Goal: Transaction & Acquisition: Purchase product/service

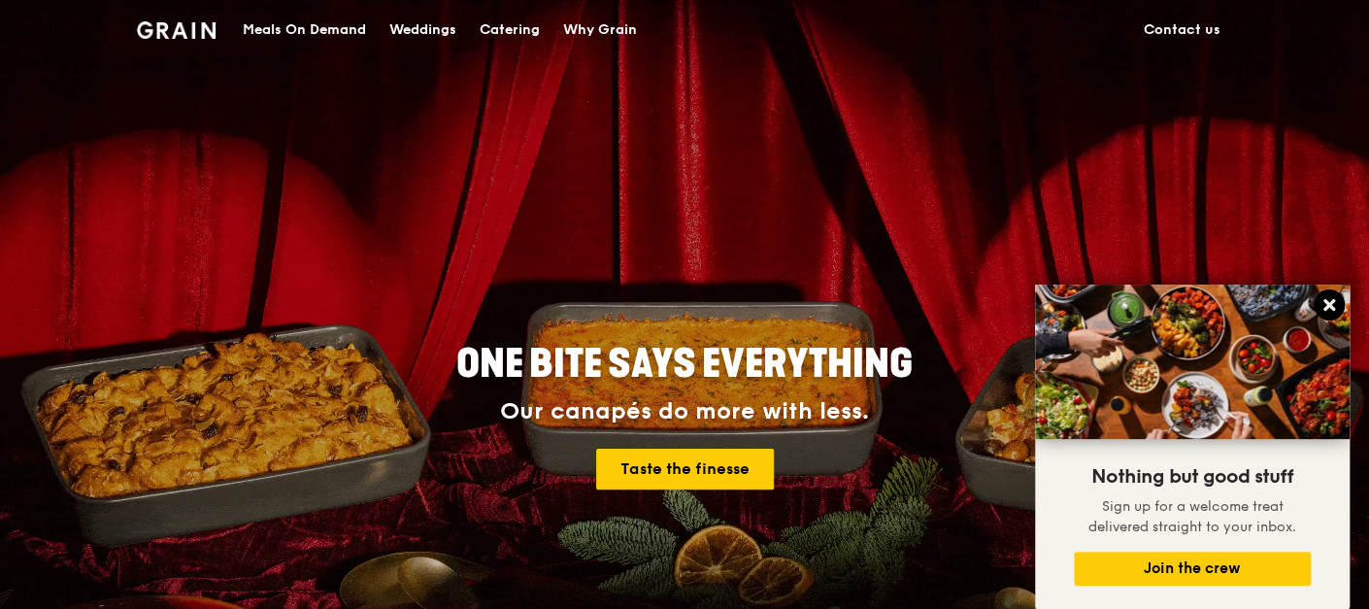
click at [1325, 307] on icon at bounding box center [1329, 305] width 12 height 12
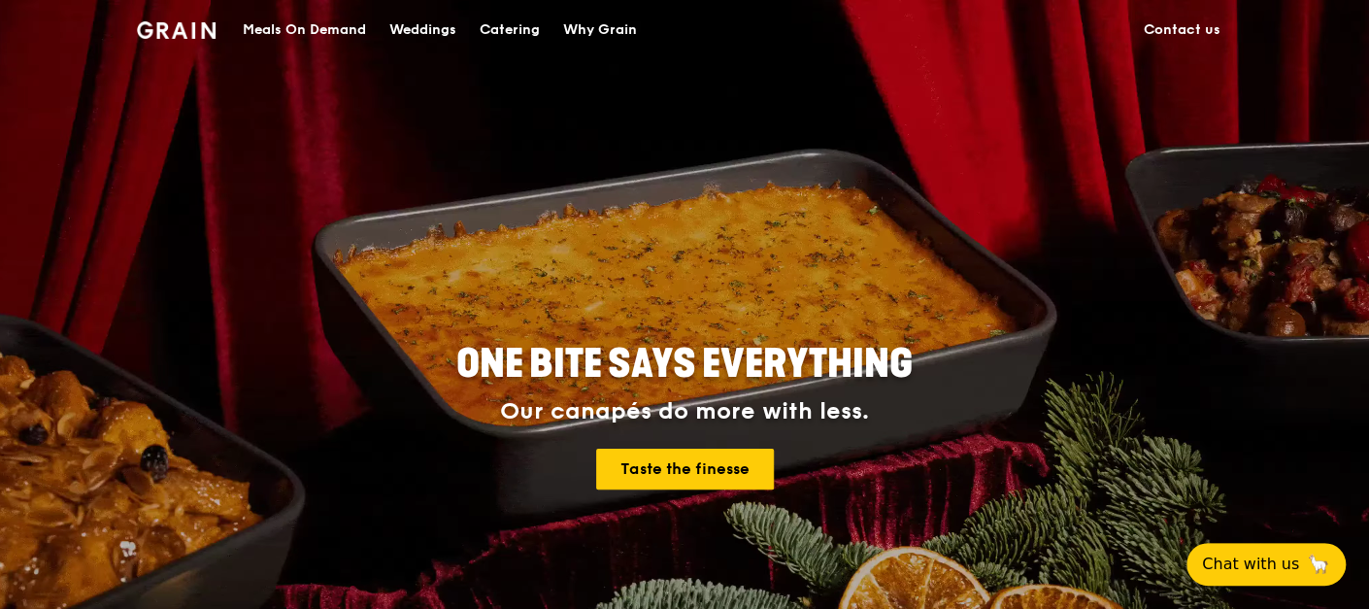
click at [345, 29] on div "Meals On Demand" at bounding box center [304, 30] width 123 height 58
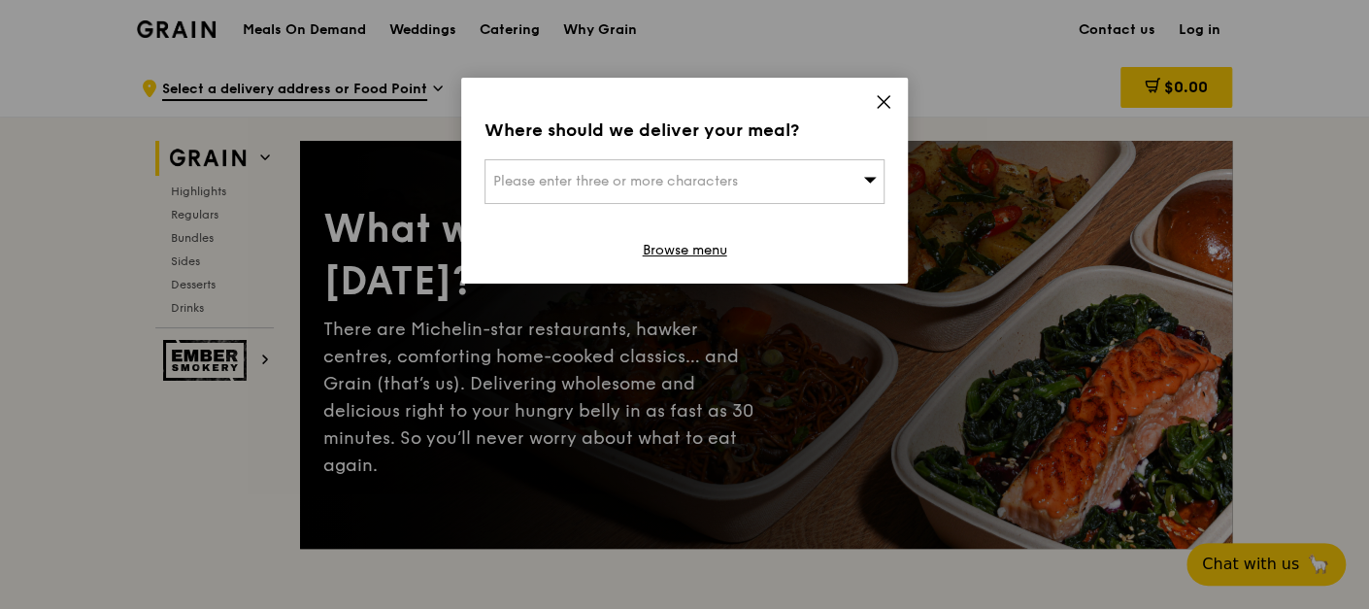
click at [667, 260] on div "Where should we deliver your meal? Please enter three or more characters Browse…" at bounding box center [684, 181] width 447 height 206
click at [688, 186] on span "Please enter three or more characters" at bounding box center [615, 181] width 245 height 17
click at [828, 186] on input "search" at bounding box center [685, 181] width 398 height 43
paste input "408603"
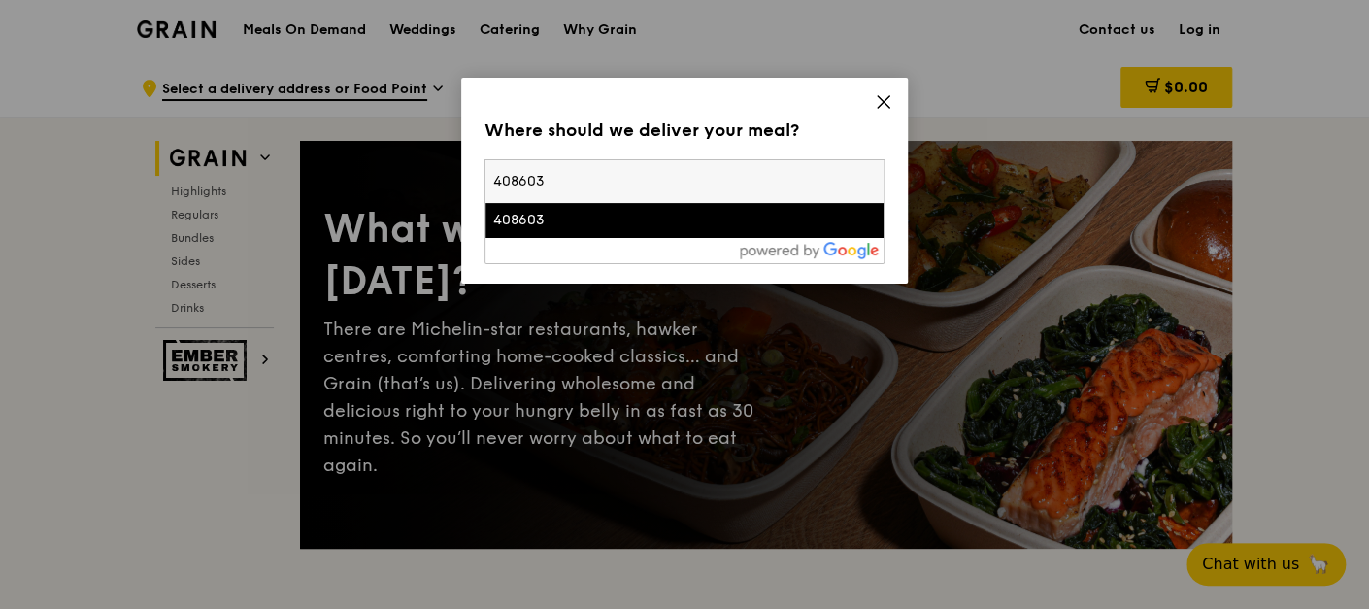
type input "408603"
click at [611, 225] on div "408603" at bounding box center [636, 220] width 287 height 19
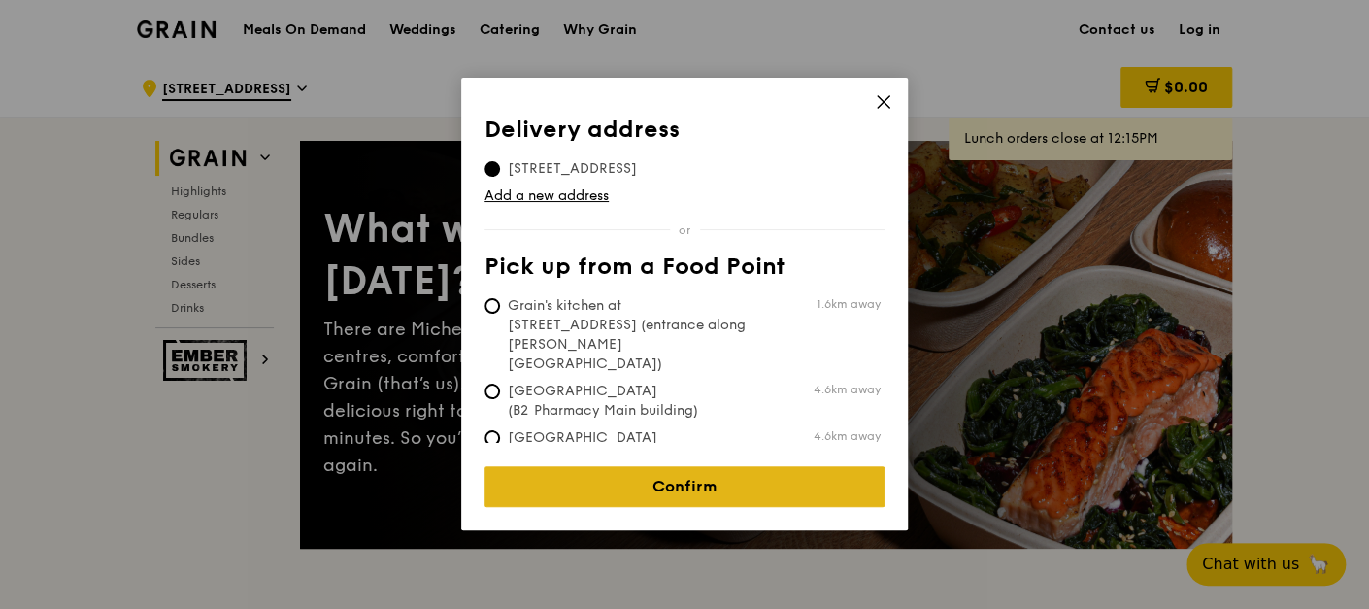
click at [626, 471] on link "Confirm" at bounding box center [685, 486] width 400 height 41
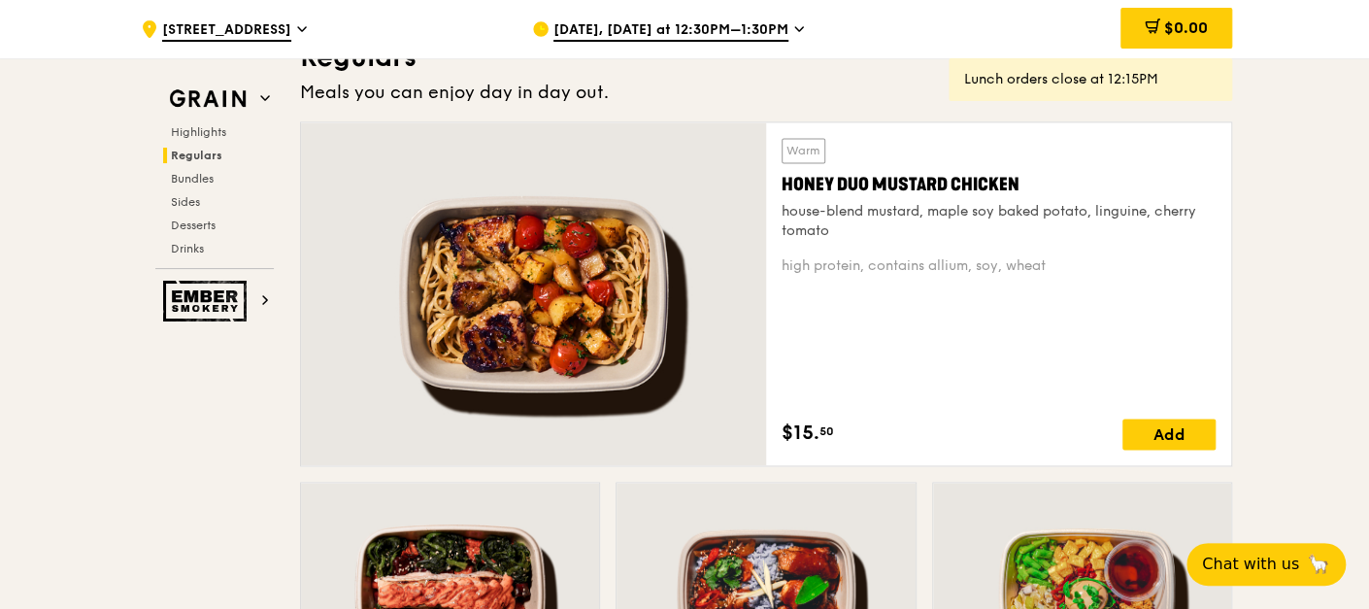
scroll to position [1833, 0]
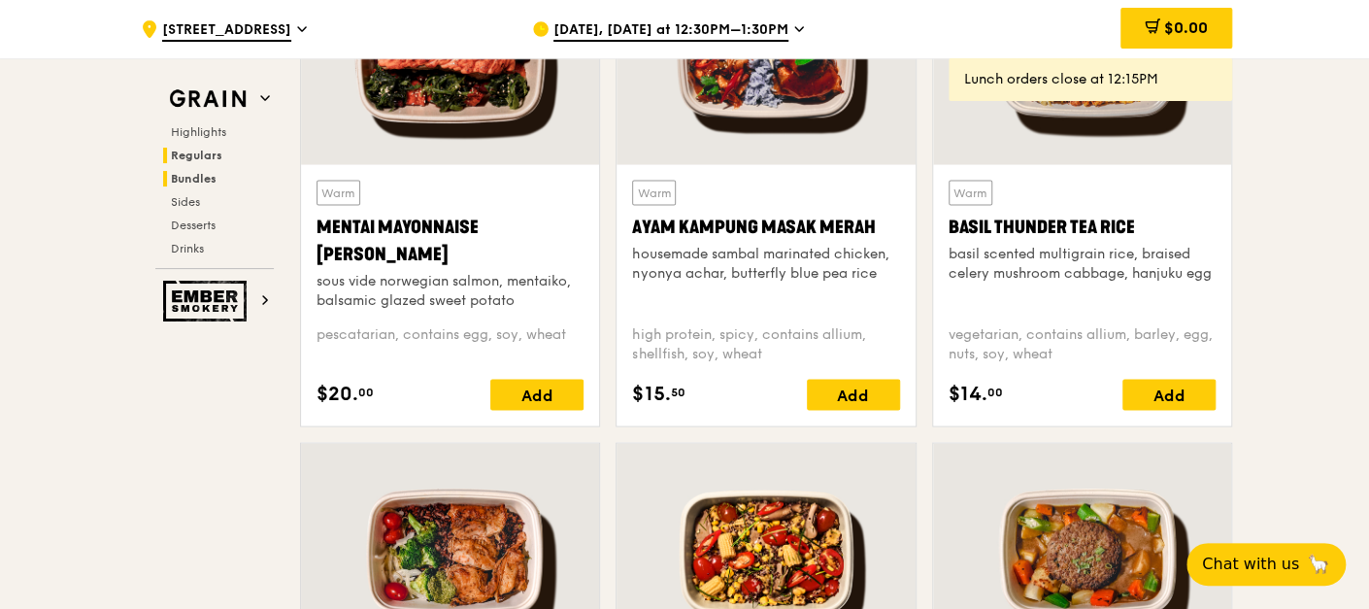
click at [210, 172] on span "Bundles" at bounding box center [194, 179] width 46 height 14
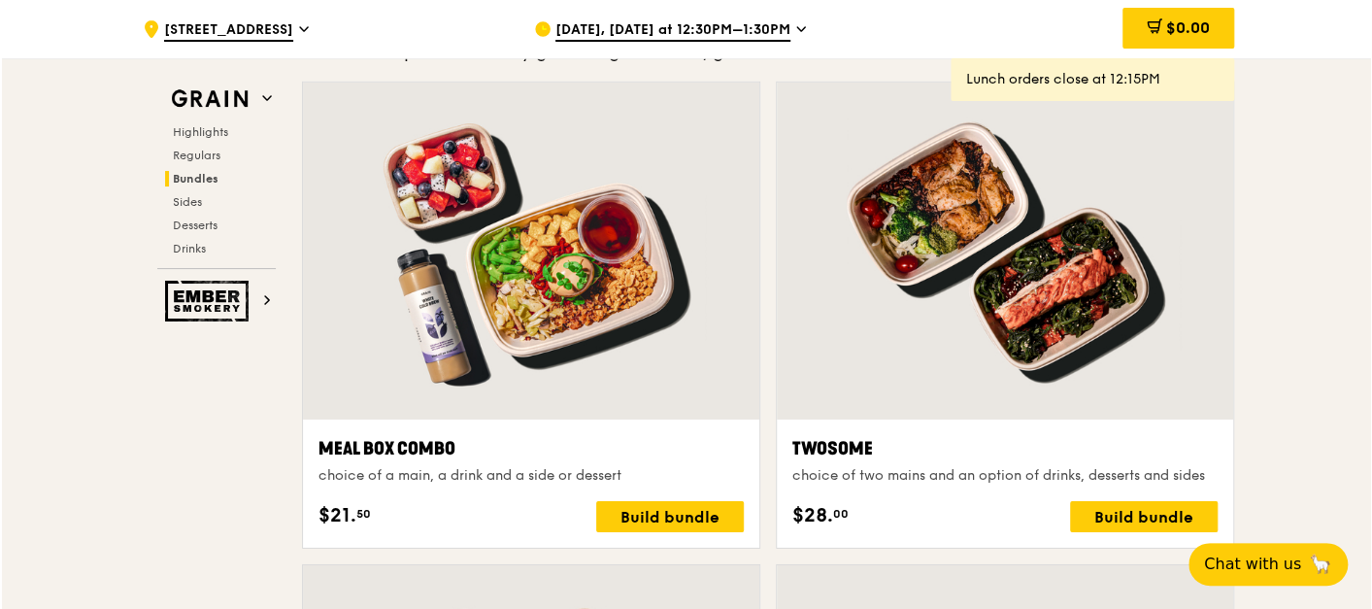
scroll to position [2879, 0]
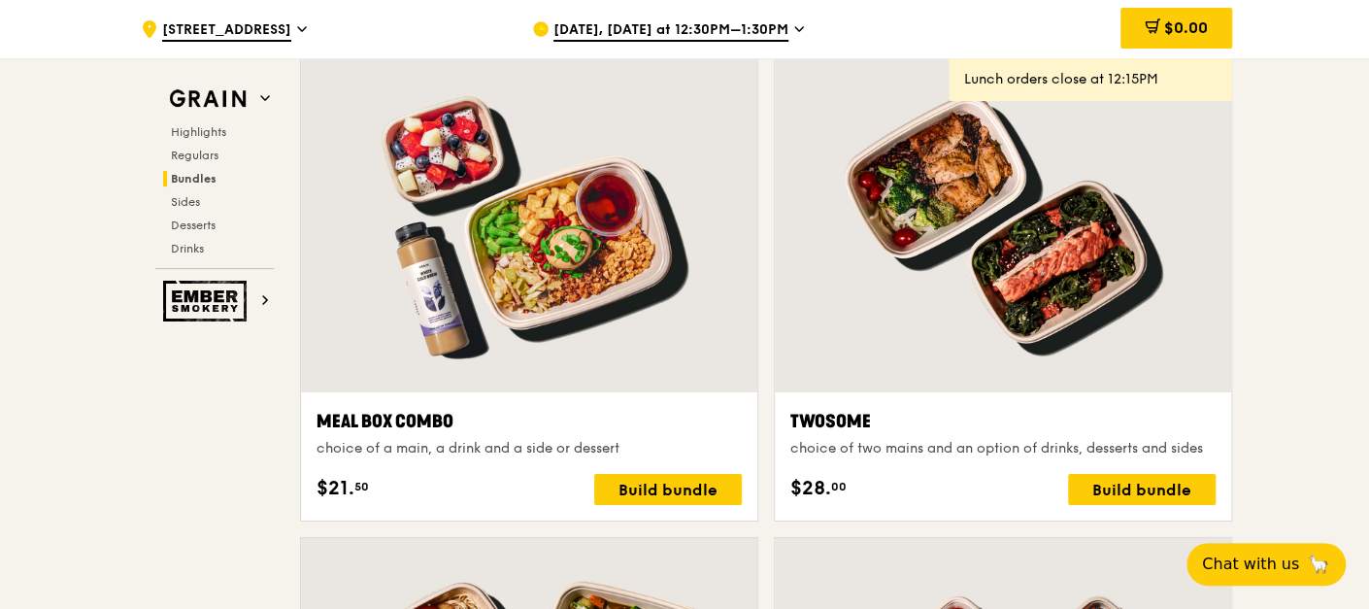
click at [711, 318] on div at bounding box center [529, 223] width 456 height 337
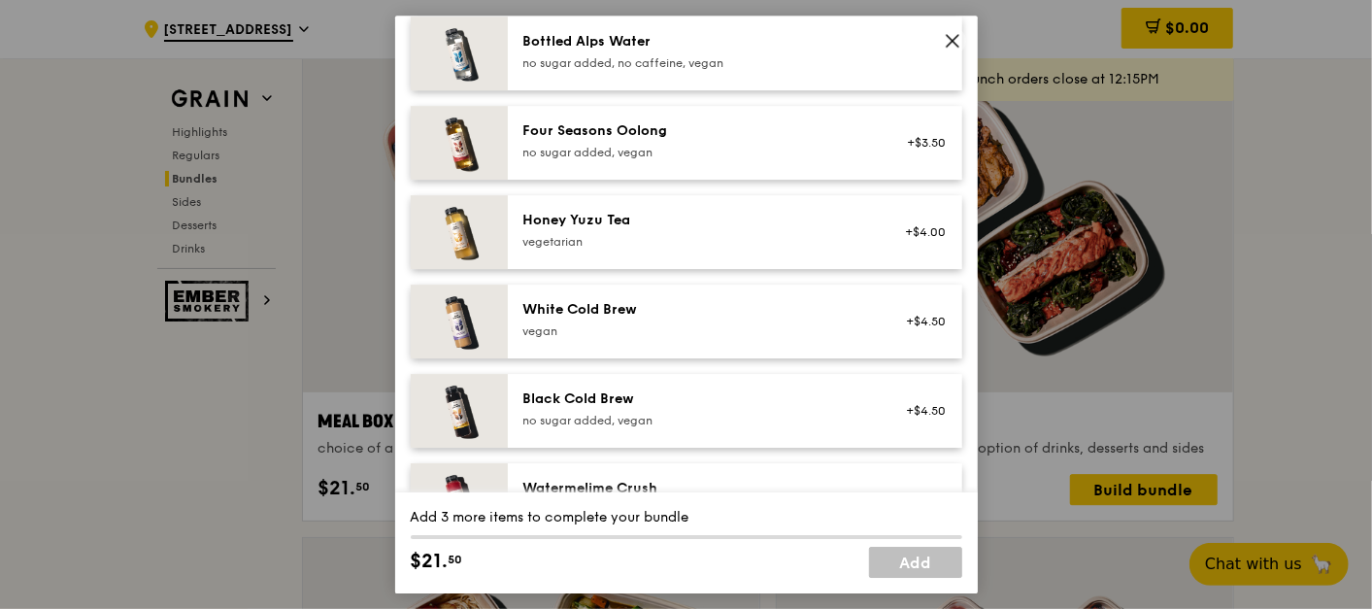
scroll to position [2535, 0]
